Goal: Task Accomplishment & Management: Use online tool/utility

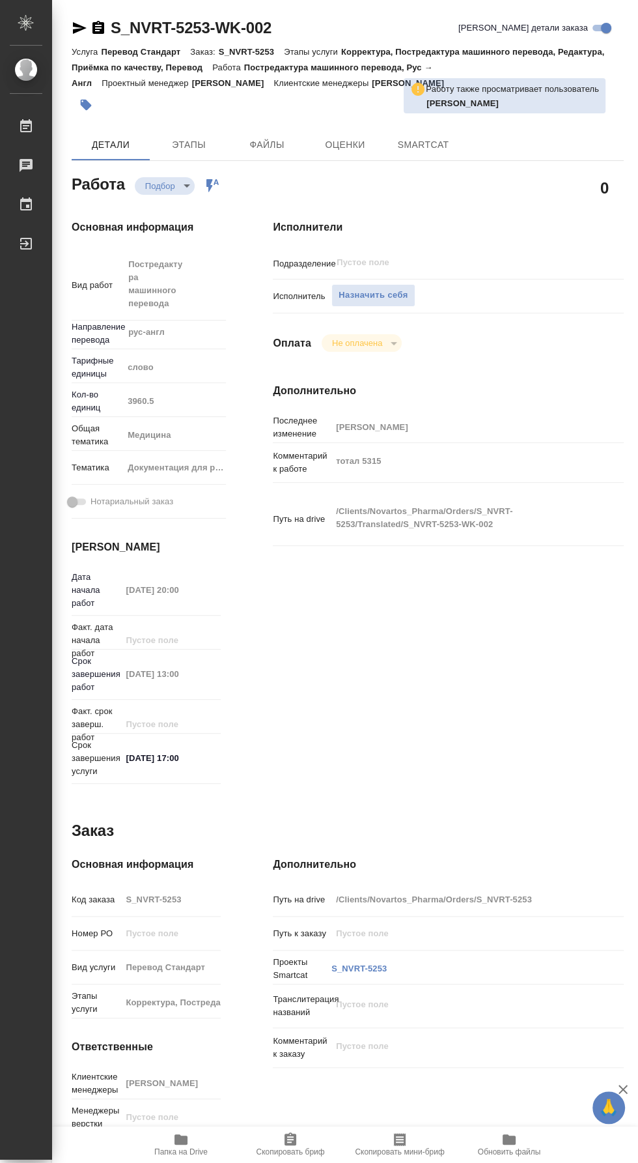
type textarea "x"
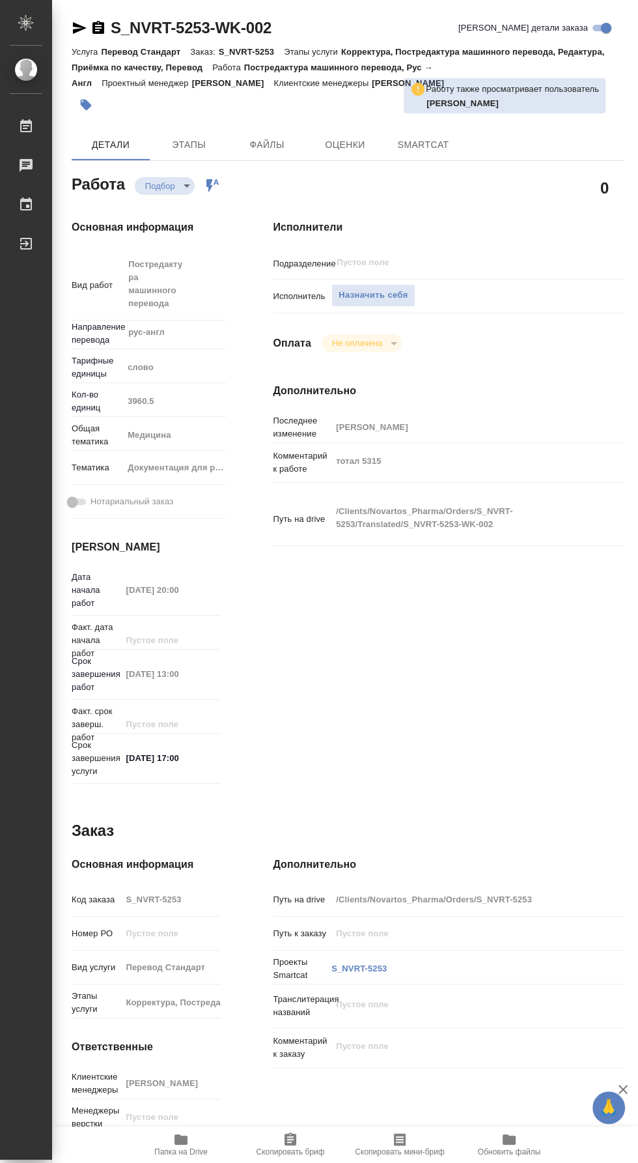
type textarea "x"
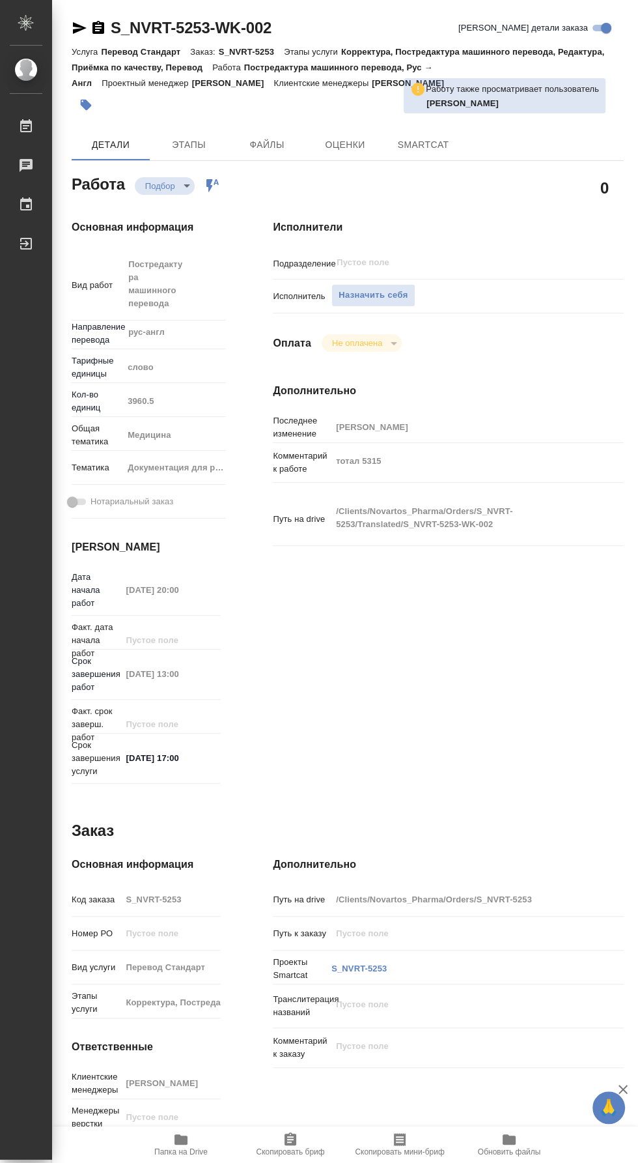
type textarea "x"
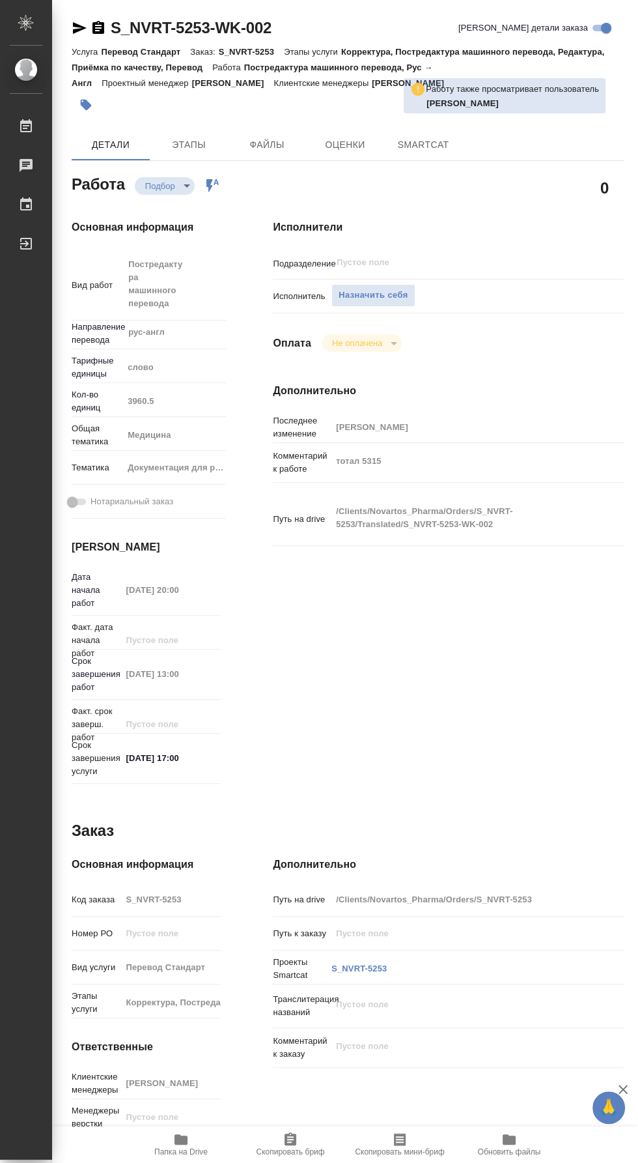
type textarea "x"
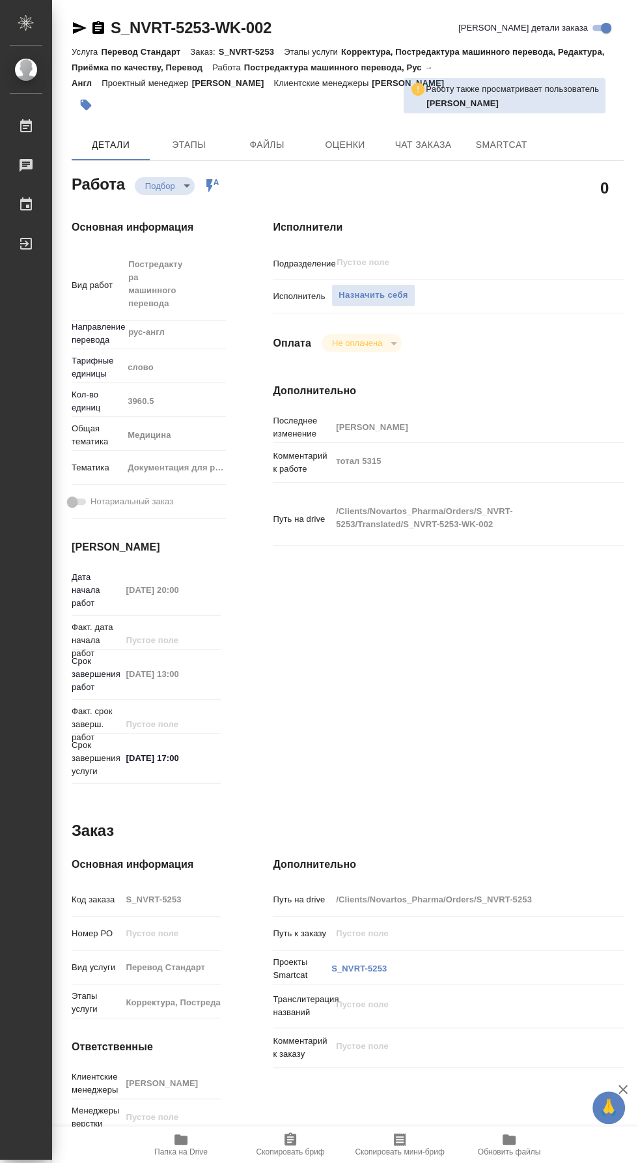
type textarea "x"
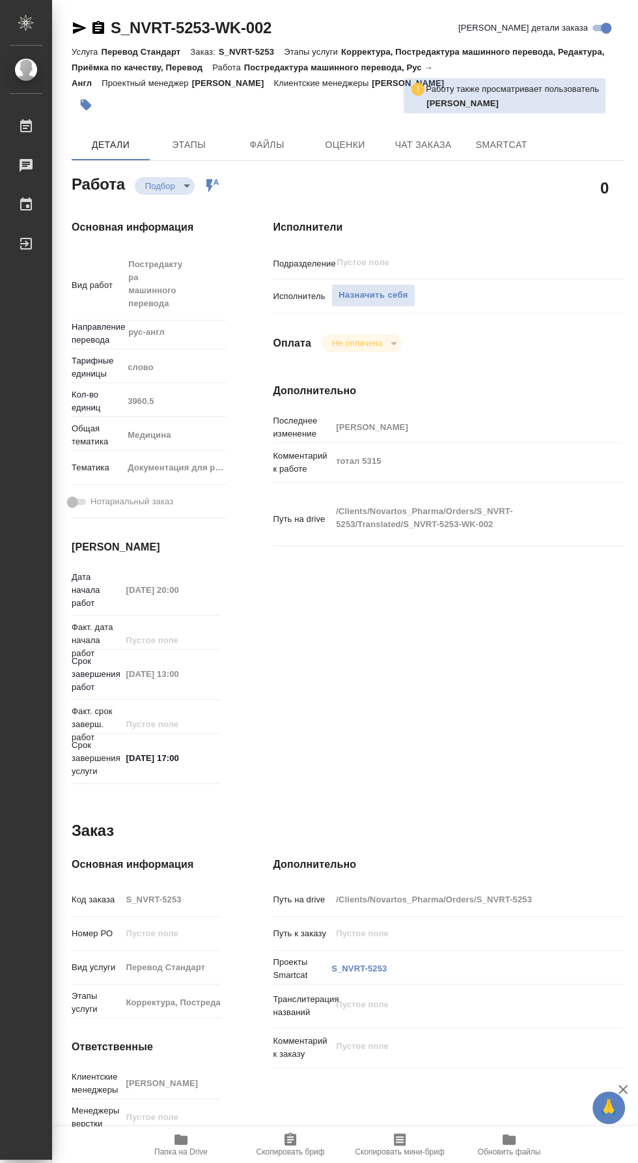
scroll to position [35, 0]
type textarea "x"
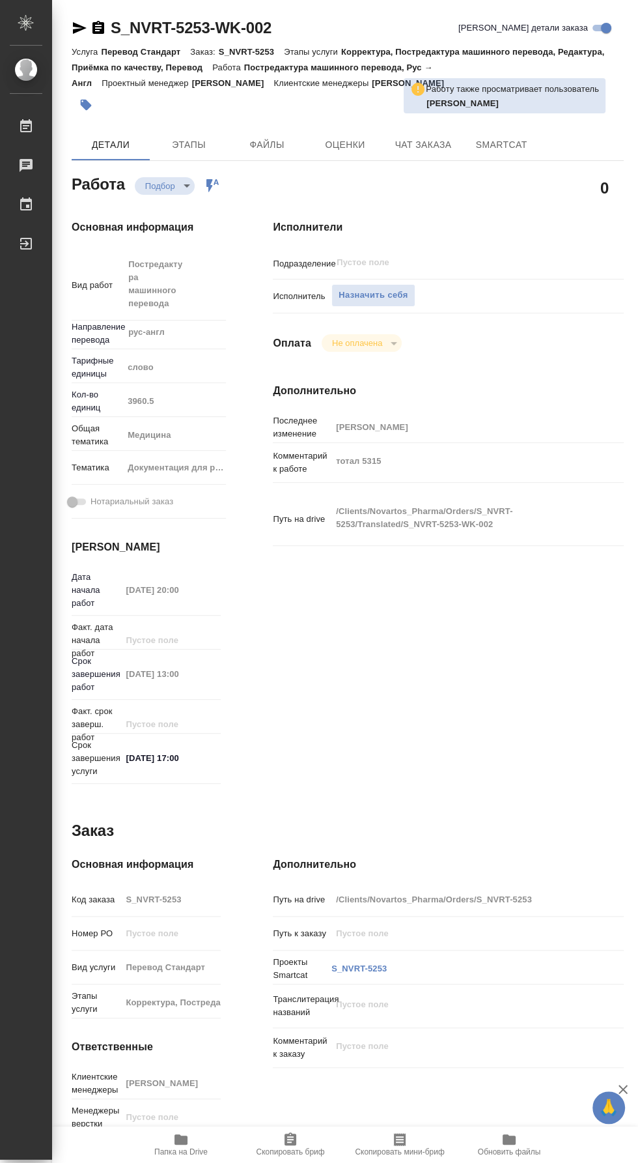
type textarea "x"
